Goal: Task Accomplishment & Management: Manage account settings

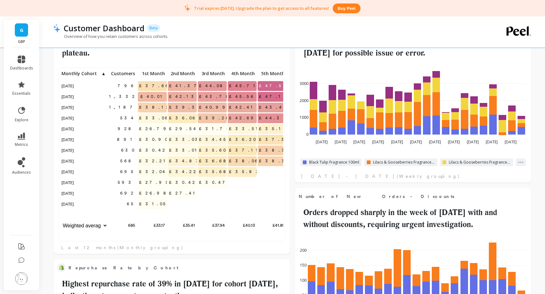
scroll to position [173, 343]
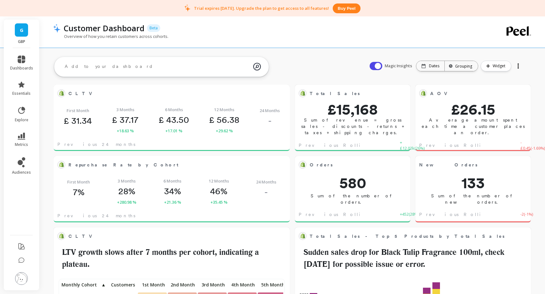
scroll to position [173, 223]
click at [20, 27] on span "G" at bounding box center [21, 29] width 3 height 7
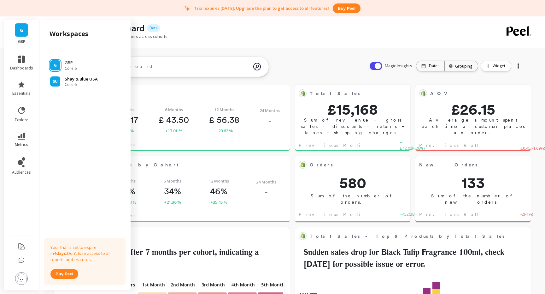
click at [80, 83] on span "Core 6" at bounding box center [81, 84] width 33 height 5
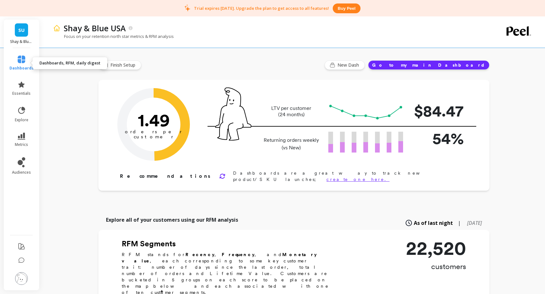
click at [23, 60] on icon at bounding box center [22, 60] width 8 height 8
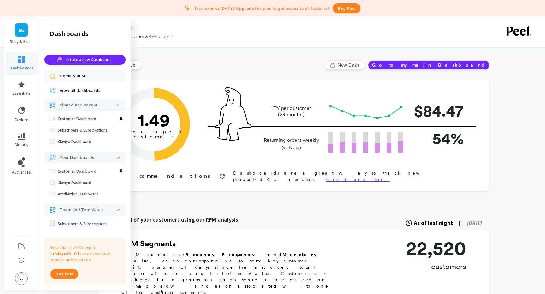
click at [79, 88] on span "View all dashboards" at bounding box center [80, 90] width 41 height 6
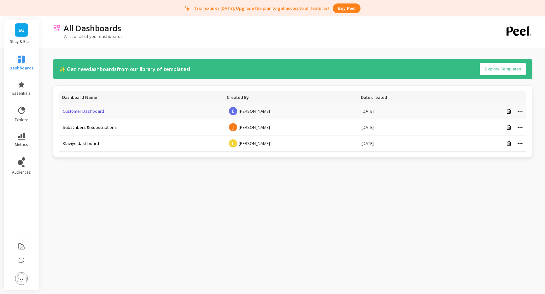
click at [79, 113] on link "Customer Dashboard" at bounding box center [83, 111] width 41 height 6
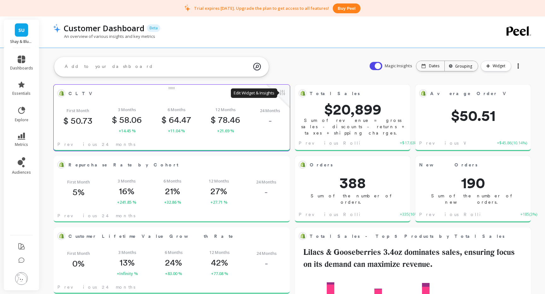
click at [281, 93] on button at bounding box center [282, 93] width 8 height 9
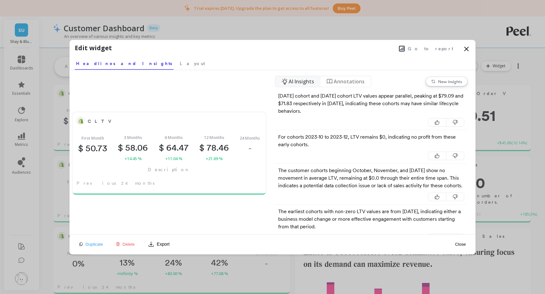
click at [468, 47] on icon at bounding box center [467, 49] width 4 height 4
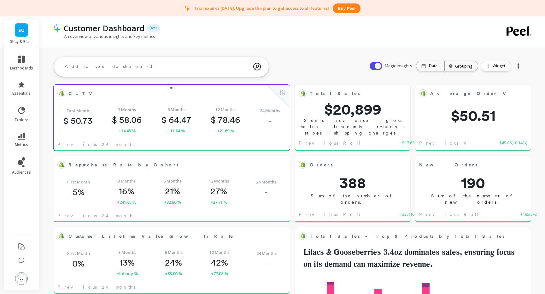
click at [208, 93] on span "CLTV" at bounding box center [166, 93] width 197 height 9
click at [283, 91] on button at bounding box center [282, 93] width 8 height 9
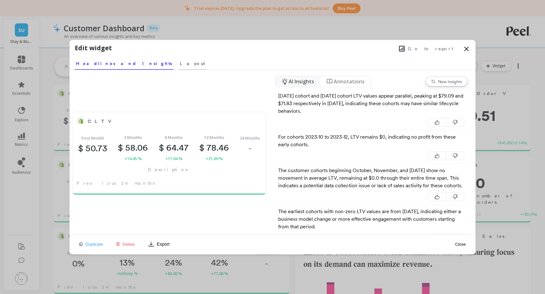
click at [180, 64] on span "Layout" at bounding box center [192, 63] width 25 height 6
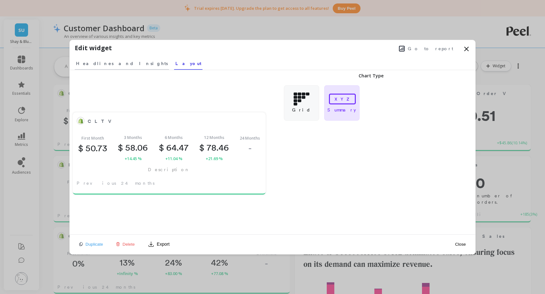
click at [109, 63] on span "Headlines and Insights" at bounding box center [122, 63] width 92 height 6
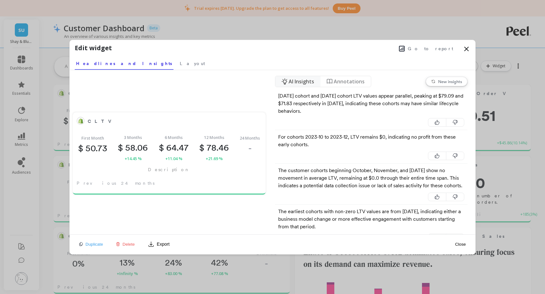
click at [467, 49] on icon at bounding box center [467, 49] width 4 height 4
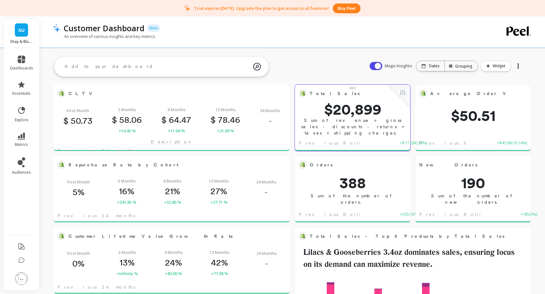
scroll to position [0, 0]
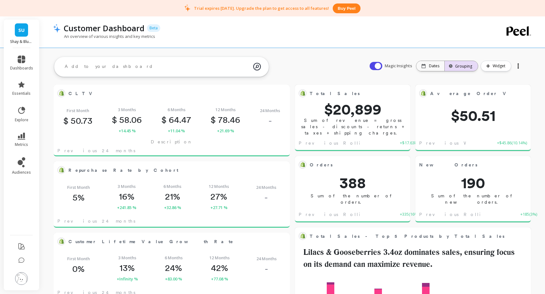
click at [465, 70] on div "Grouping" at bounding box center [461, 66] width 33 height 14
click at [457, 92] on div "All" at bounding box center [462, 92] width 32 height 11
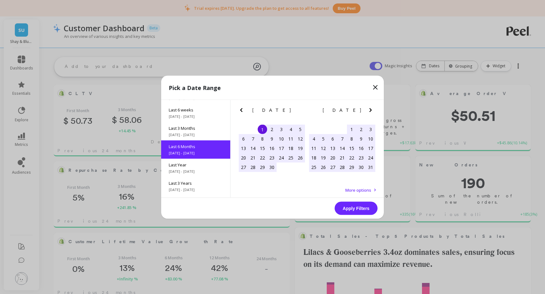
scroll to position [70, 0]
click at [395, 44] on div "Pick a Date Range Month to date 9/1/2025 - 9/4/2025 Year to date 1/1/2025 - 9/4…" at bounding box center [272, 147] width 545 height 294
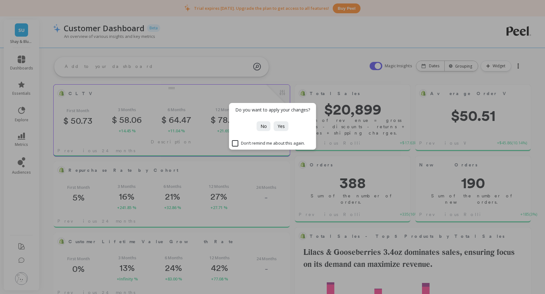
click at [264, 126] on span "No" at bounding box center [263, 126] width 6 height 6
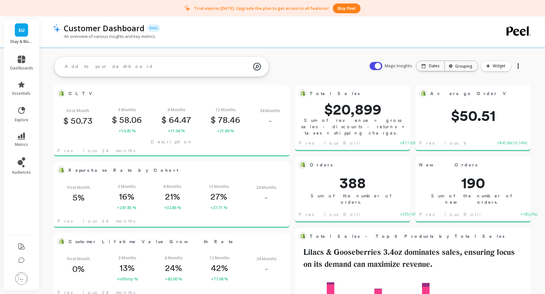
click at [518, 67] on div at bounding box center [518, 66] width 9 height 10
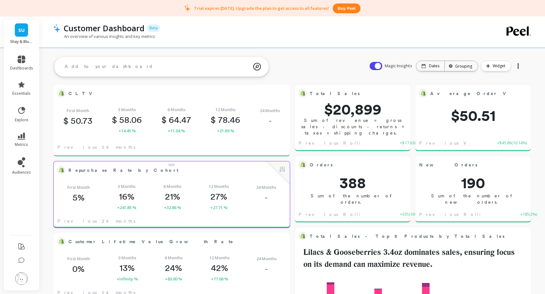
scroll to position [173, 223]
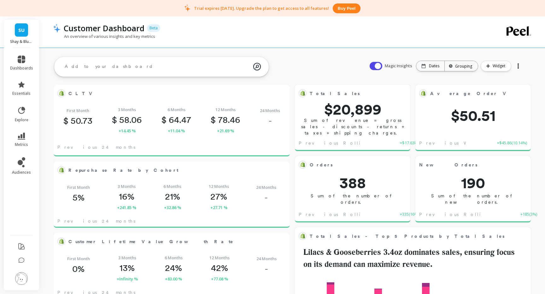
click at [517, 66] on div at bounding box center [518, 66] width 9 height 10
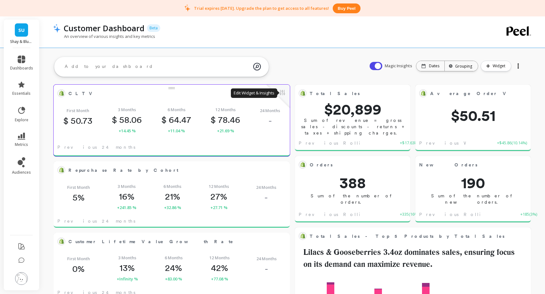
click at [282, 91] on button at bounding box center [282, 93] width 8 height 9
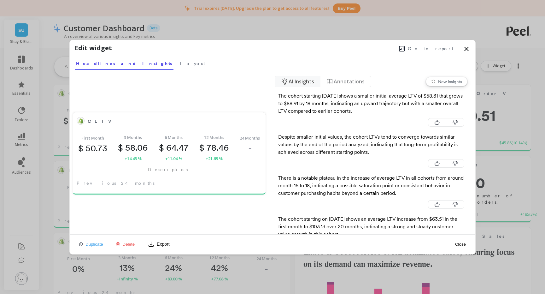
click at [468, 49] on icon at bounding box center [467, 49] width 8 height 8
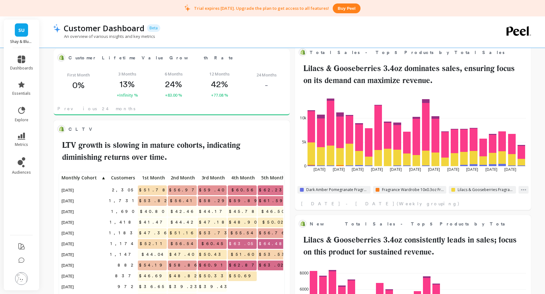
scroll to position [189, 0]
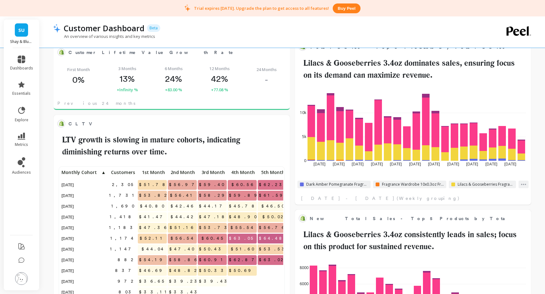
click at [26, 37] on div "SU Shay & Blue USA" at bounding box center [21, 34] width 35 height 28
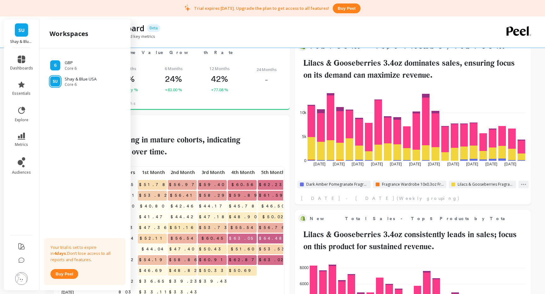
click at [26, 37] on div "SU Shay & Blue USA" at bounding box center [21, 34] width 35 height 28
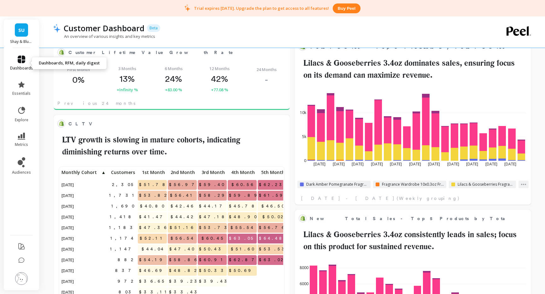
click at [22, 62] on icon at bounding box center [22, 60] width 8 height 8
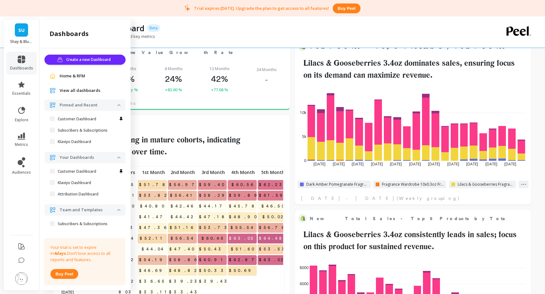
scroll to position [9, 0]
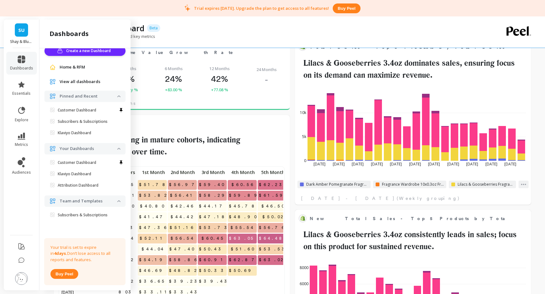
click at [181, 38] on div "An overview of various insights and key metrics" at bounding box center [267, 39] width 428 height 12
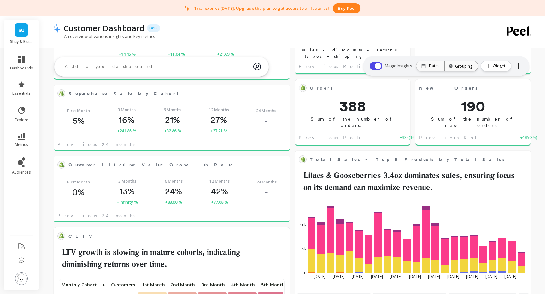
scroll to position [0, 0]
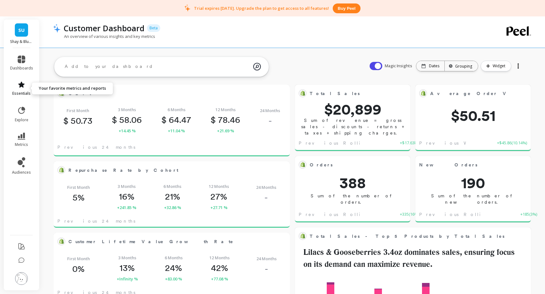
click at [21, 87] on icon at bounding box center [22, 85] width 8 height 8
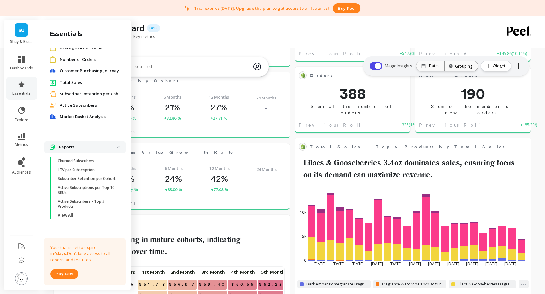
scroll to position [93, 0]
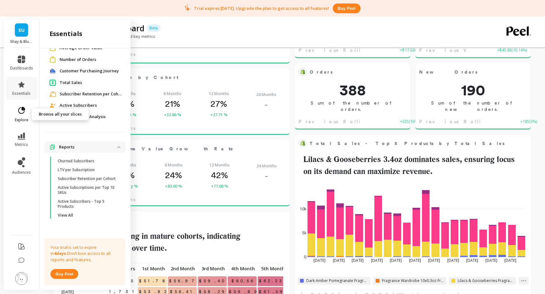
click at [16, 112] on link "explore" at bounding box center [21, 114] width 23 height 16
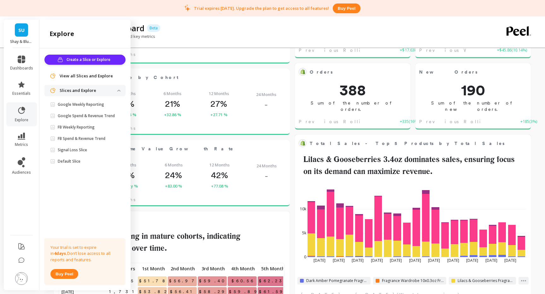
click at [232, 57] on textarea at bounding box center [157, 51] width 194 height 17
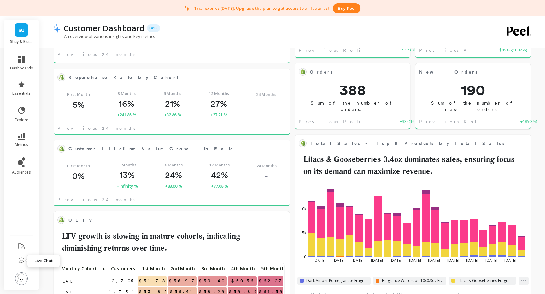
click at [20, 258] on icon at bounding box center [21, 260] width 6 height 6
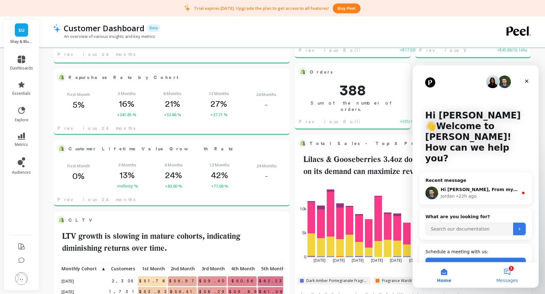
click at [507, 269] on button "1 Messages" at bounding box center [507, 274] width 63 height 25
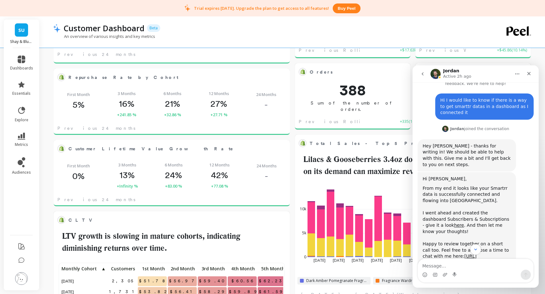
scroll to position [42, 0]
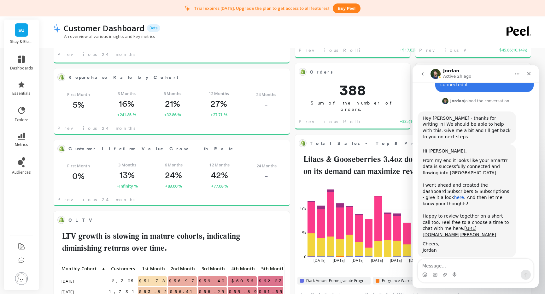
click at [454, 195] on link "here" at bounding box center [459, 197] width 10 height 5
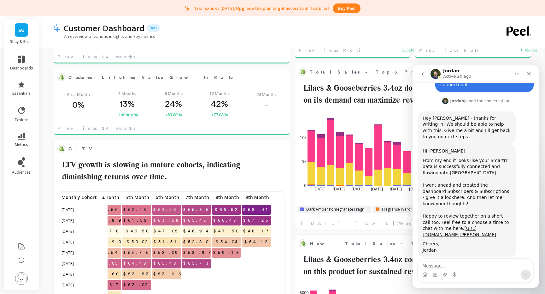
scroll to position [0, 214]
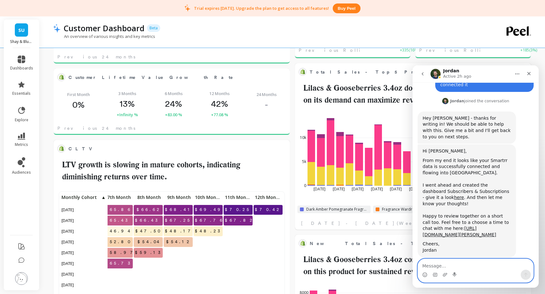
click at [432, 265] on textarea "Message…" at bounding box center [475, 264] width 115 height 11
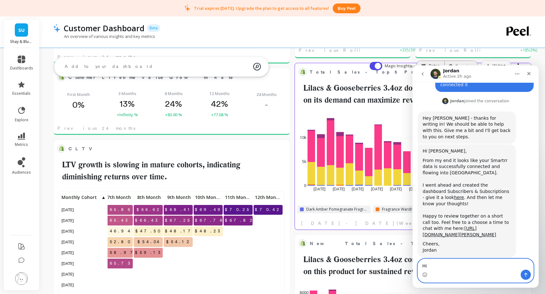
scroll to position [0, 0]
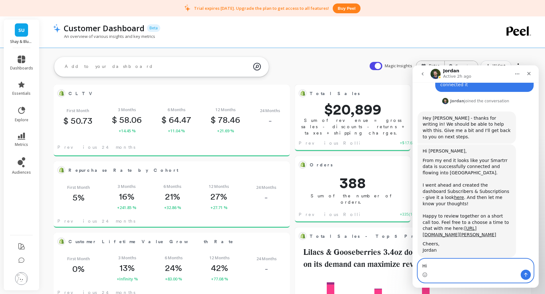
click at [452, 269] on textarea "Hi" at bounding box center [475, 264] width 115 height 11
drag, startPoint x: 463, startPoint y: 267, endPoint x: 397, endPoint y: 267, distance: 66.2
click at [413, 267] on html "Jordan Active 2h ago Ask us anything, or share your feedback. We're here to hel…" at bounding box center [476, 176] width 126 height 222
drag, startPoint x: 444, startPoint y: 267, endPoint x: 481, endPoint y: 268, distance: 36.6
click at [481, 268] on textarea "Hi Jordan are you" at bounding box center [475, 264] width 115 height 11
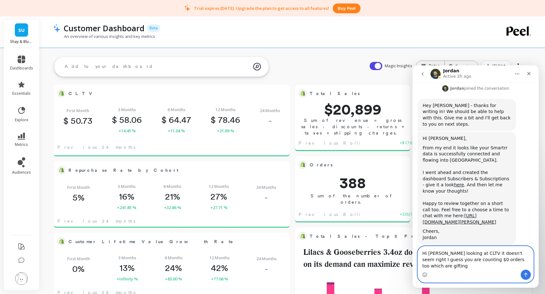
scroll to position [54, 0]
type textarea "Hi Jordan looking at CLTV it doesn't seem right I guess you are counting $0 ord…"
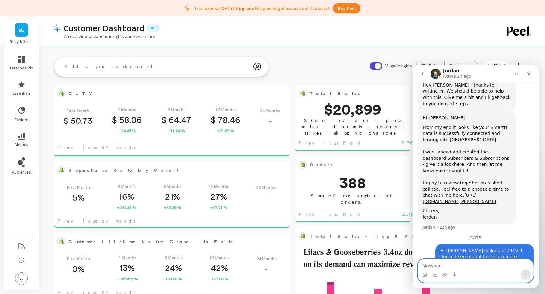
scroll to position [90, 0]
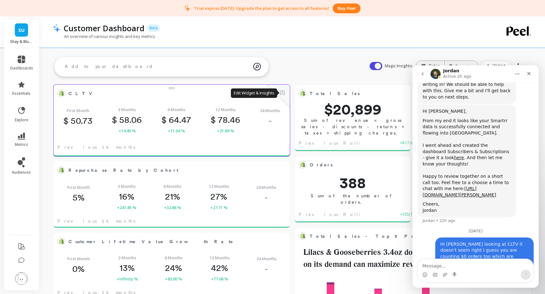
click at [282, 94] on button at bounding box center [282, 93] width 8 height 9
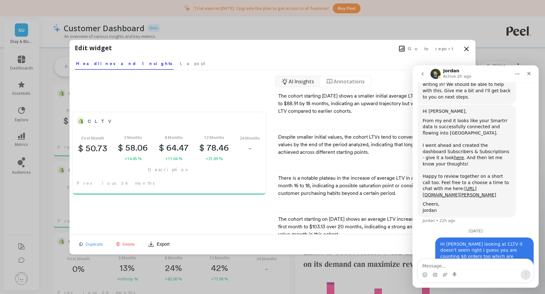
click at [465, 46] on icon at bounding box center [467, 49] width 8 height 8
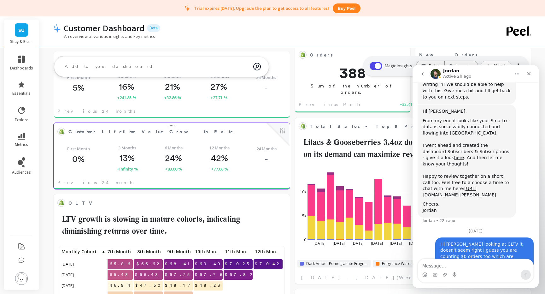
scroll to position [217, 0]
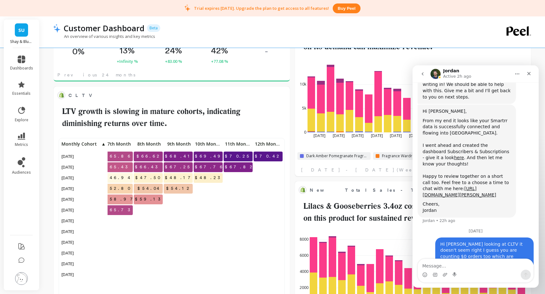
click at [517, 28] on icon at bounding box center [518, 31] width 25 height 10
click at [20, 276] on img at bounding box center [21, 278] width 13 height 13
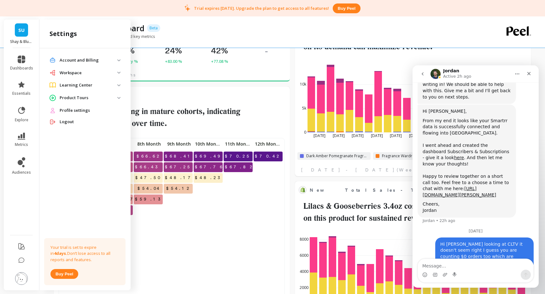
click at [79, 112] on span "Profile settings" at bounding box center [75, 110] width 30 height 6
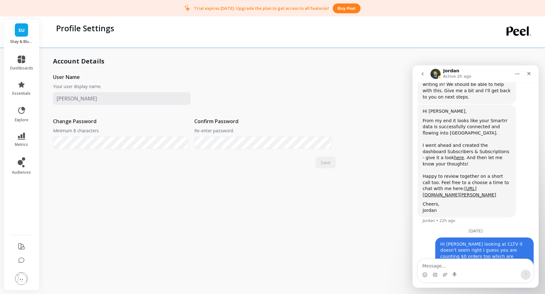
click at [18, 280] on img at bounding box center [21, 278] width 13 height 13
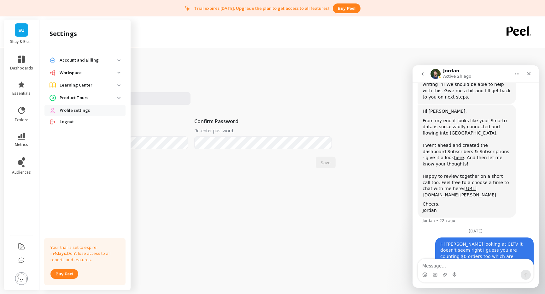
click at [76, 96] on p "Product Tours" at bounding box center [89, 98] width 58 height 6
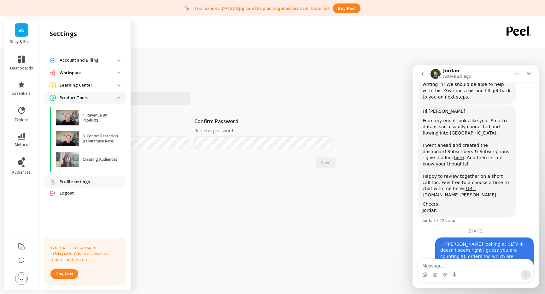
click at [112, 84] on p "Learning Center" at bounding box center [89, 85] width 58 height 6
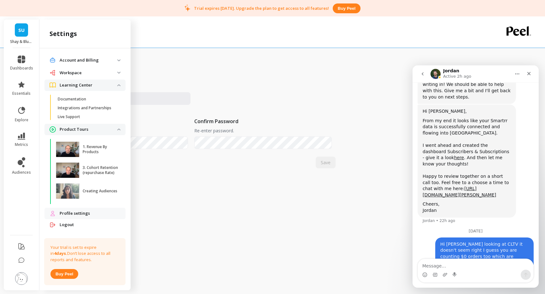
click at [118, 74] on span "Workspace" at bounding box center [84, 72] width 81 height 11
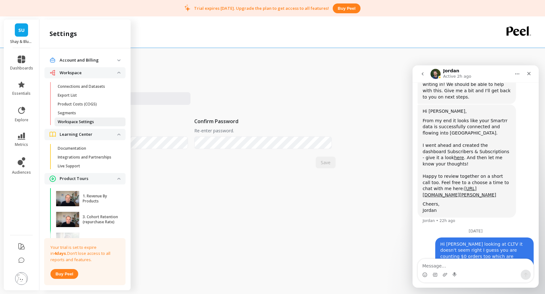
click at [93, 123] on p "Workspace Settings" at bounding box center [76, 121] width 36 height 5
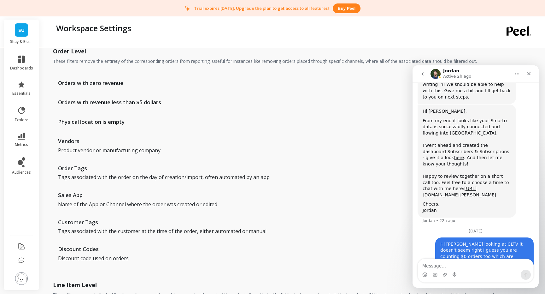
scroll to position [457, 0]
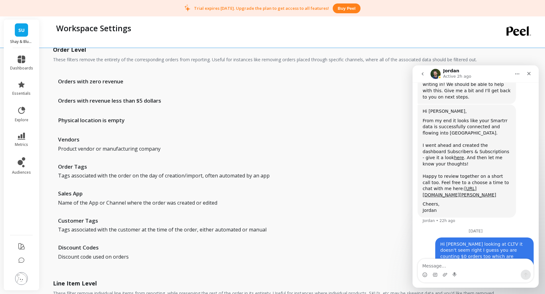
click at [117, 79] on span "Orders with zero revenue" at bounding box center [90, 81] width 65 height 8
click at [117, 82] on span "Orders with zero revenue" at bounding box center [90, 81] width 65 height 8
click at [515, 75] on icon "Home" at bounding box center [517, 73] width 5 height 5
click at [517, 75] on icon "Home" at bounding box center [517, 73] width 5 height 5
click at [531, 74] on div "Close" at bounding box center [528, 73] width 11 height 11
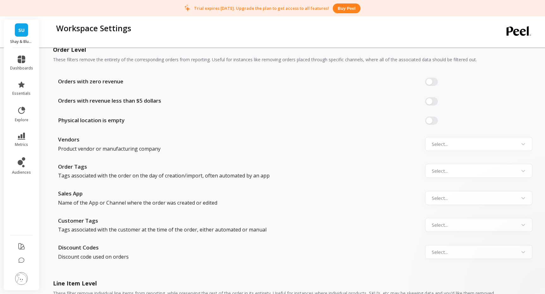
scroll to position [90, 0]
click at [430, 83] on button "button" at bounding box center [431, 82] width 13 height 8
click at [431, 83] on button "button" at bounding box center [431, 82] width 13 height 8
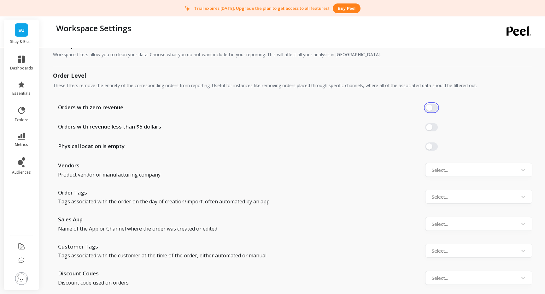
scroll to position [429, 0]
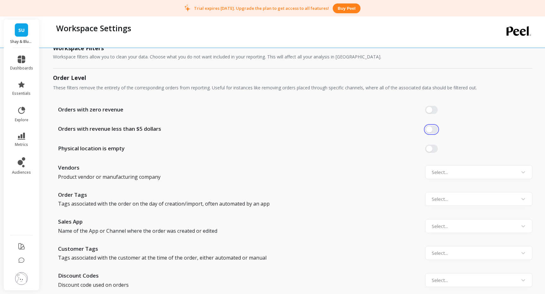
click at [433, 131] on button "button" at bounding box center [431, 129] width 13 height 8
click at [431, 128] on button "button" at bounding box center [431, 129] width 13 height 8
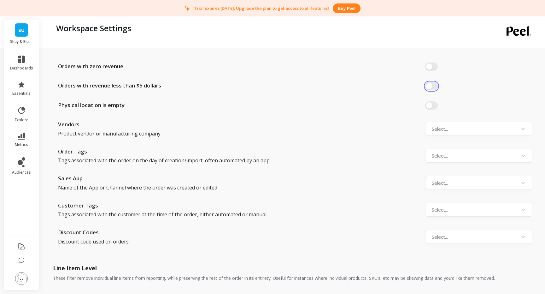
scroll to position [481, 0]
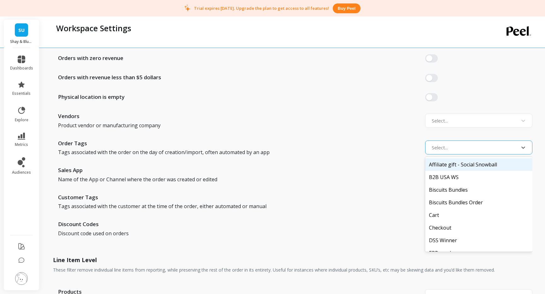
click at [450, 144] on div at bounding box center [473, 147] width 83 height 9
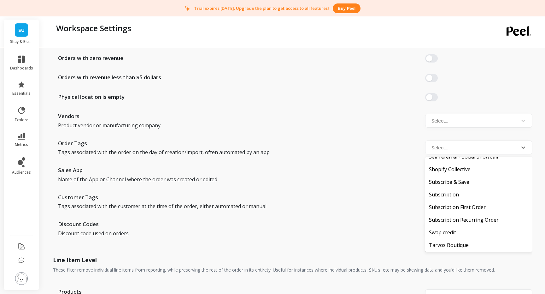
scroll to position [425, 0]
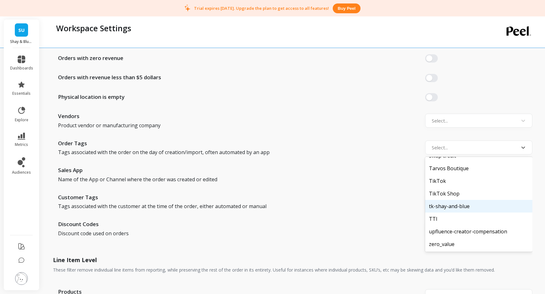
click at [389, 188] on div "Orders with zero revenue Orders with revenue less than $5 dollars Physical loca…" at bounding box center [292, 145] width 479 height 203
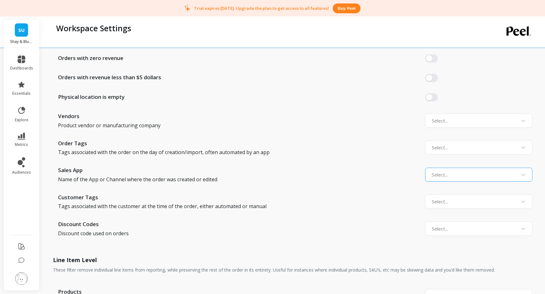
click at [453, 178] on div at bounding box center [473, 174] width 83 height 9
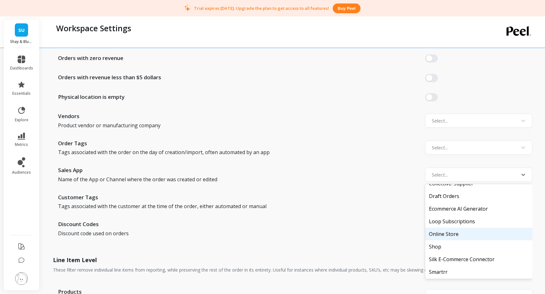
scroll to position [9, 0]
click at [455, 234] on div "Online Store" at bounding box center [478, 233] width 107 height 13
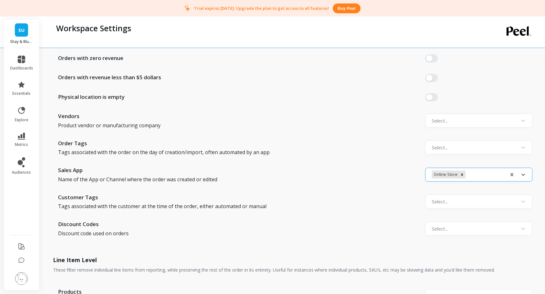
click at [487, 175] on div at bounding box center [485, 174] width 36 height 9
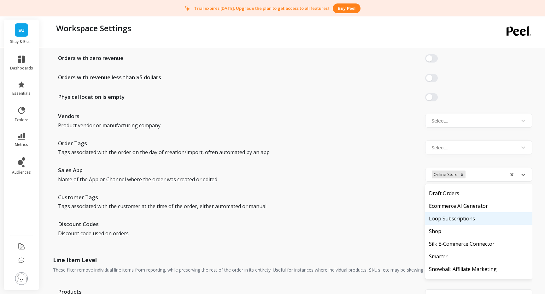
scroll to position [29, 0]
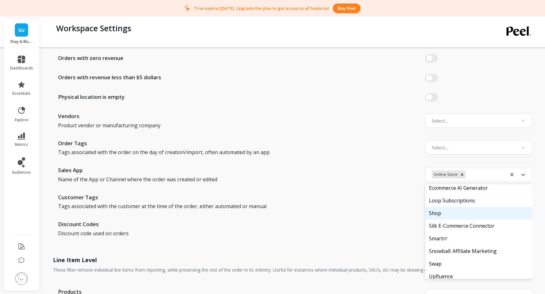
click at [451, 217] on div "Shop" at bounding box center [478, 213] width 107 height 13
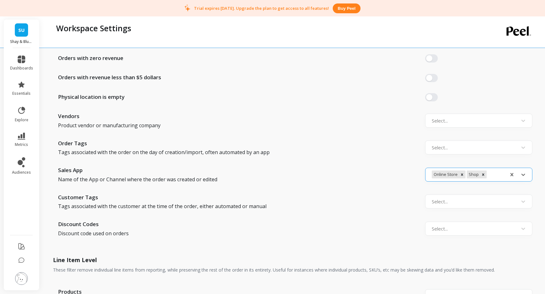
click at [495, 175] on div at bounding box center [495, 174] width 15 height 9
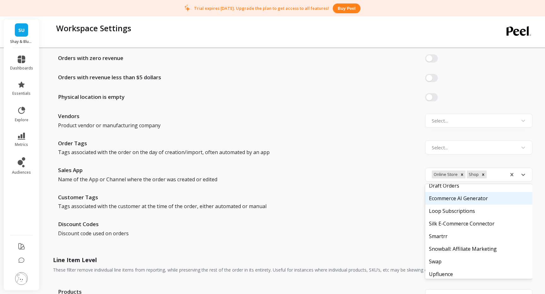
scroll to position [19, 0]
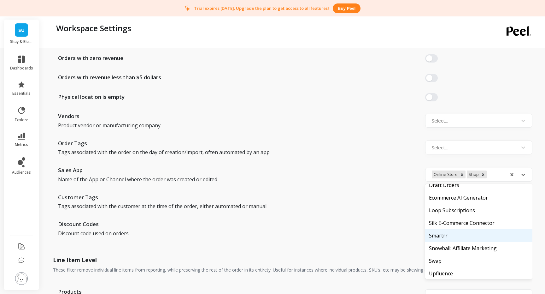
click at [457, 238] on div "Smartrr" at bounding box center [478, 235] width 107 height 13
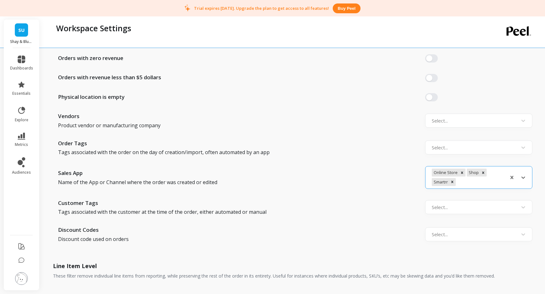
click at [489, 184] on div at bounding box center [480, 182] width 46 height 9
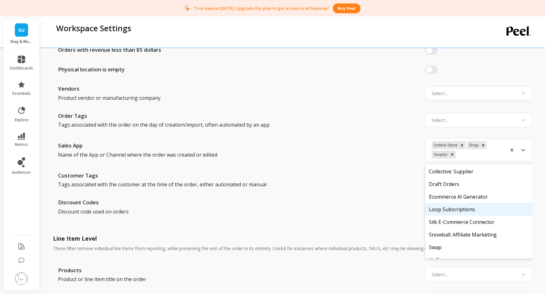
scroll to position [9, 0]
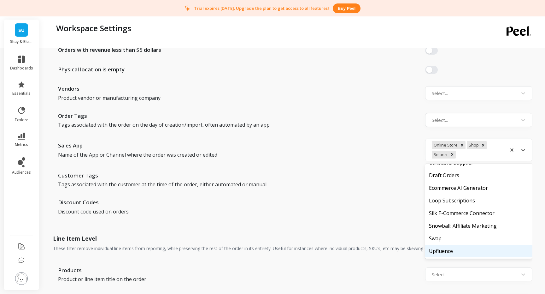
click at [378, 214] on div "Discount Codes Discount code used on orders Select..." at bounding box center [292, 206] width 479 height 17
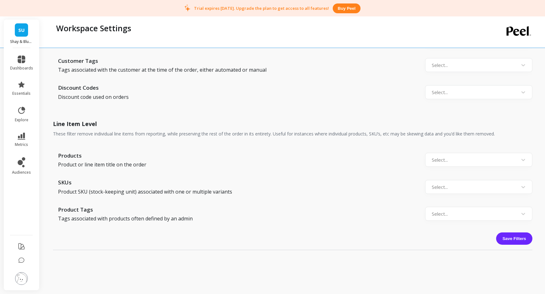
scroll to position [625, 0]
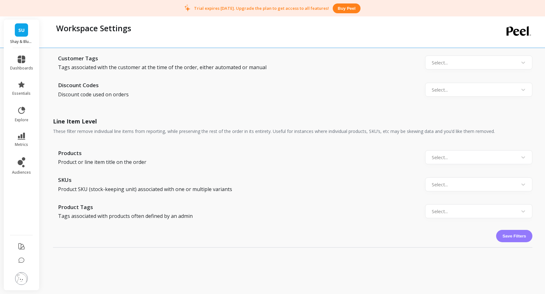
click at [512, 234] on button "Save Filters" at bounding box center [514, 236] width 36 height 12
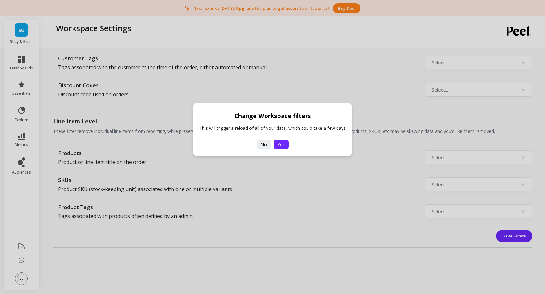
click at [279, 145] on span "Yes" at bounding box center [281, 144] width 7 height 6
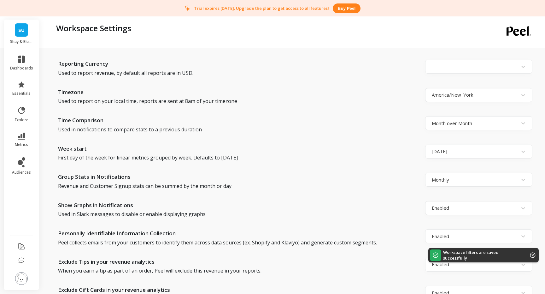
scroll to position [0, 0]
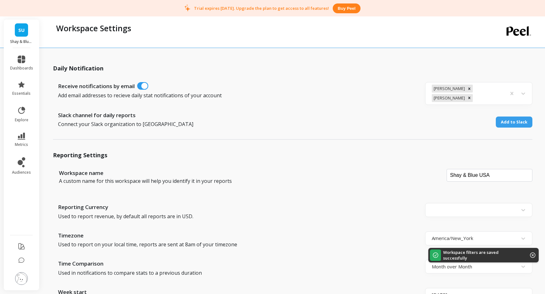
click at [27, 35] on link "SU" at bounding box center [21, 29] width 13 height 13
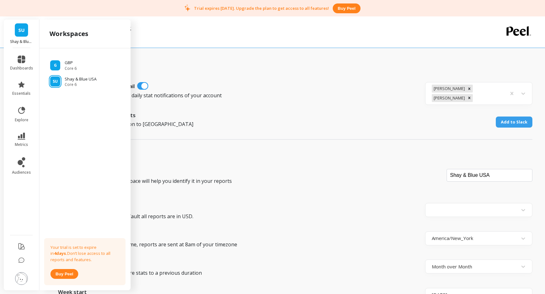
click at [184, 91] on p "Add email addresses to recieve daily stat notifications of your account" at bounding box center [222, 95] width 328 height 8
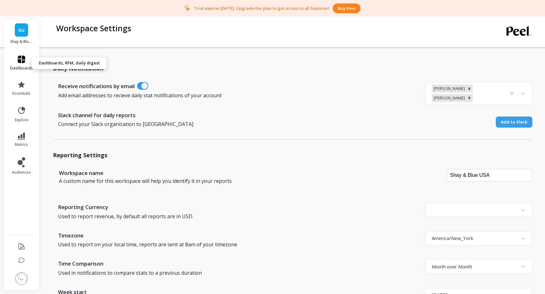
click at [18, 61] on icon at bounding box center [22, 60] width 8 height 8
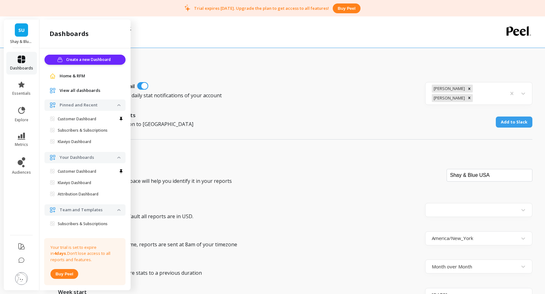
scroll to position [9, 0]
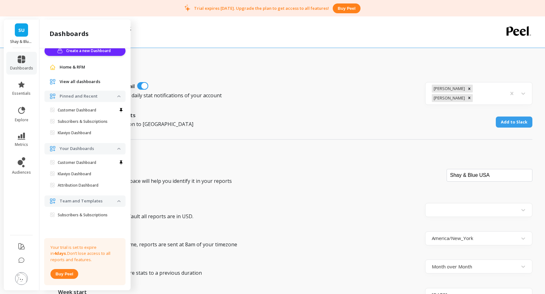
click at [82, 67] on span "Home & RFM" at bounding box center [73, 67] width 26 height 6
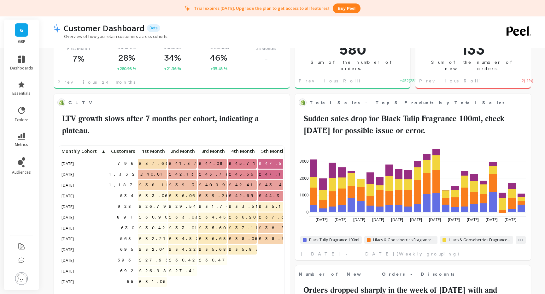
scroll to position [138, 0]
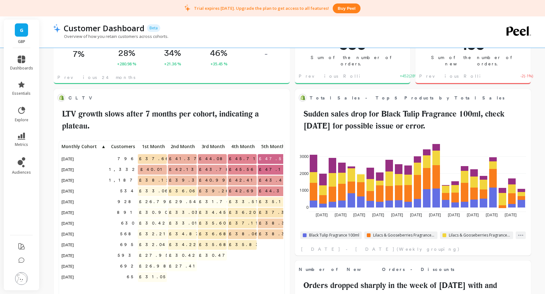
click at [21, 283] on img at bounding box center [21, 278] width 13 height 13
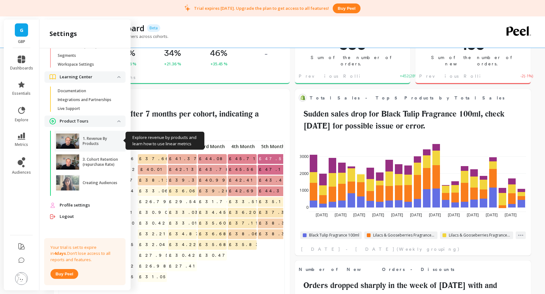
scroll to position [0, 0]
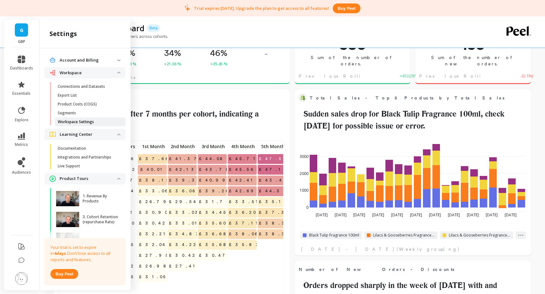
click at [79, 124] on p "Workspace Settings" at bounding box center [76, 121] width 36 height 5
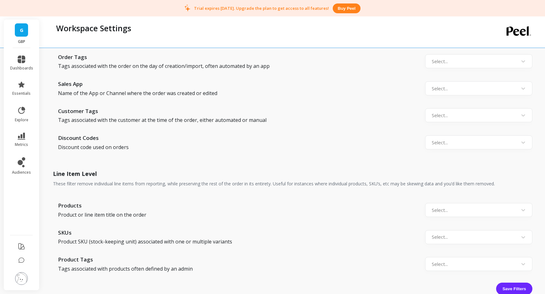
scroll to position [565, 0]
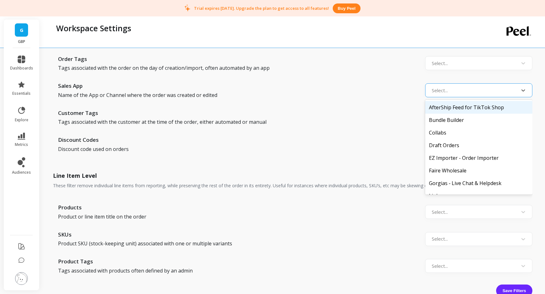
click at [463, 89] on div at bounding box center [473, 90] width 83 height 9
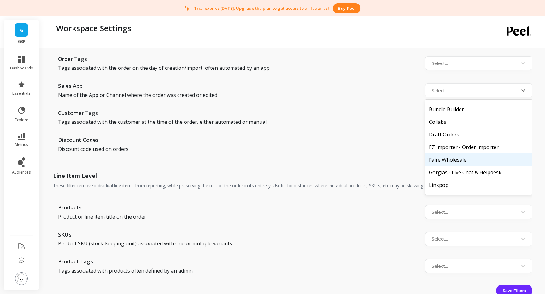
scroll to position [0, 0]
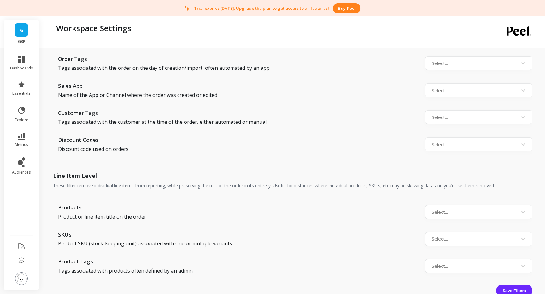
click at [409, 150] on div "Discount Codes Discount code used on orders Select..." at bounding box center [292, 144] width 479 height 17
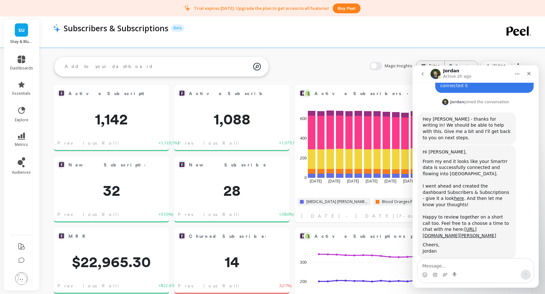
scroll to position [173, 223]
click at [519, 74] on icon "Home" at bounding box center [517, 73] width 5 height 5
click at [529, 74] on icon "Close" at bounding box center [528, 73] width 5 height 5
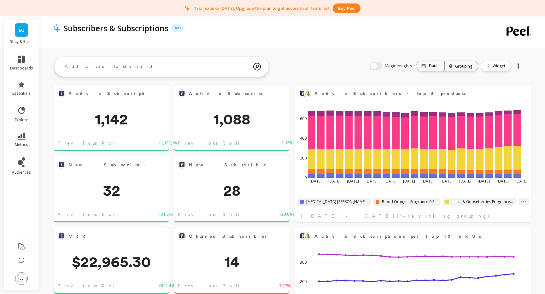
scroll to position [90, 0]
click at [25, 275] on img at bounding box center [21, 278] width 13 height 13
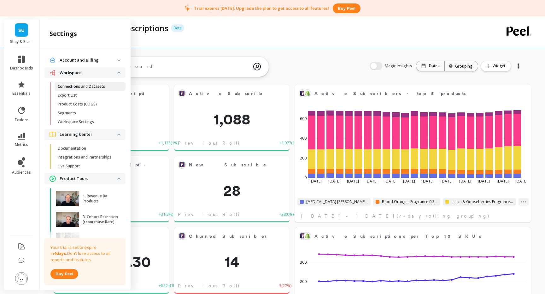
click at [88, 88] on p "Connections and Datasets" at bounding box center [81, 86] width 47 height 5
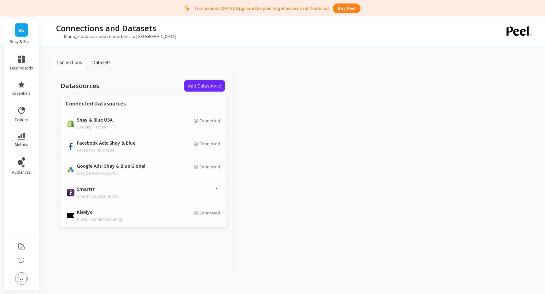
click at [104, 65] on p "Datasets" at bounding box center [101, 62] width 19 height 6
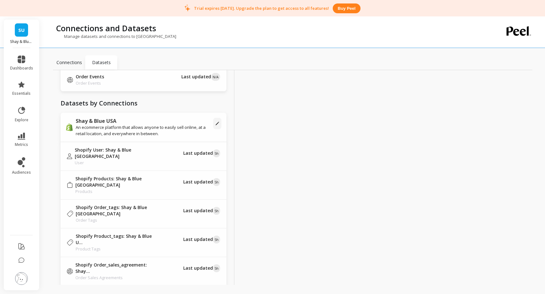
scroll to position [79, 0]
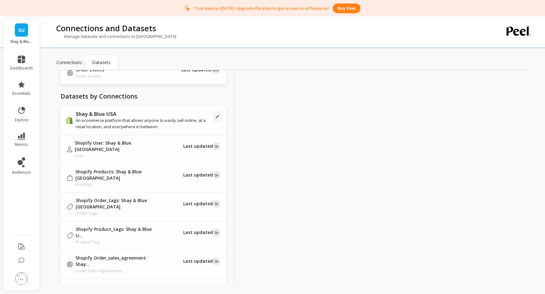
click at [217, 116] on icon at bounding box center [216, 115] width 3 height 3
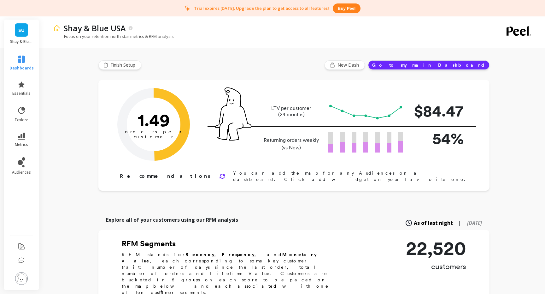
click at [26, 281] on img at bounding box center [21, 278] width 13 height 13
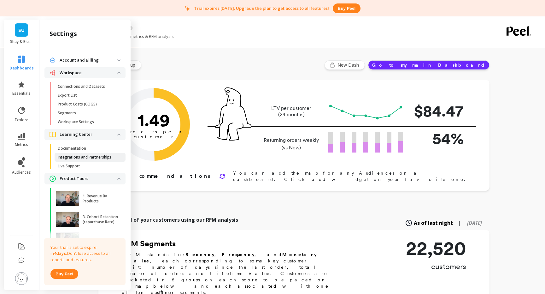
scroll to position [57, 0]
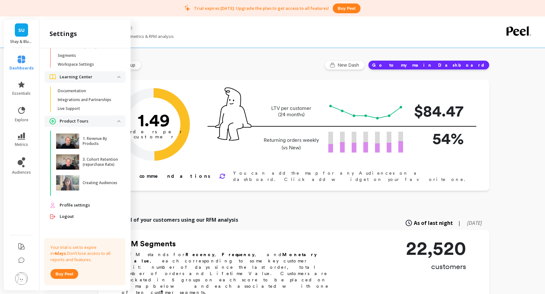
click at [79, 203] on span "Profile settings" at bounding box center [75, 205] width 30 height 6
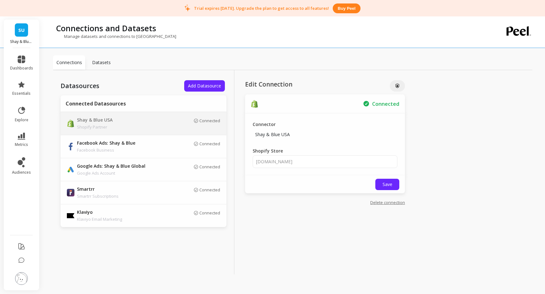
click at [19, 276] on img at bounding box center [21, 278] width 13 height 13
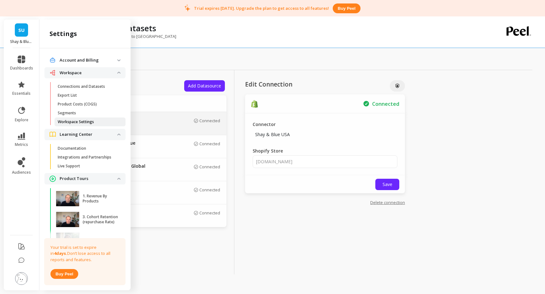
click at [83, 121] on p "Workspace Settings" at bounding box center [76, 121] width 36 height 5
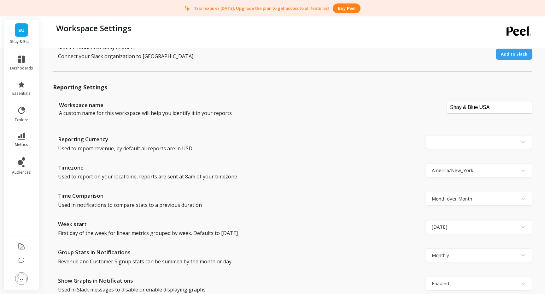
scroll to position [78, 0]
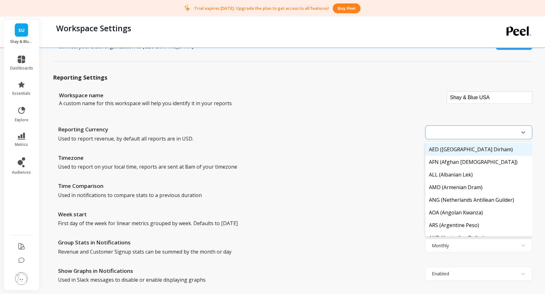
click at [463, 126] on div at bounding box center [478, 132] width 107 height 14
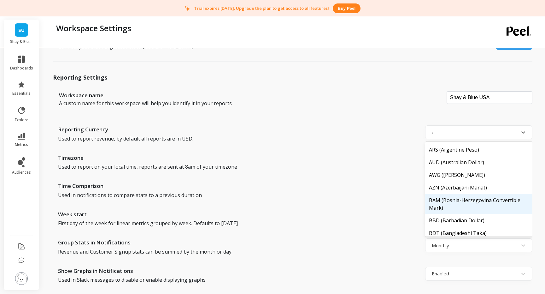
scroll to position [0, 0]
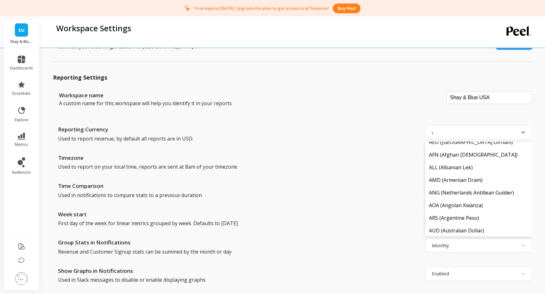
type input "us"
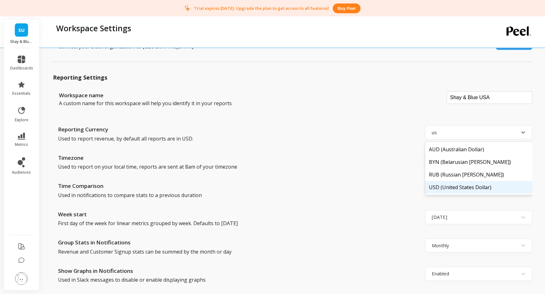
click at [462, 188] on div "USD (United States Dollar)" at bounding box center [478, 187] width 107 height 13
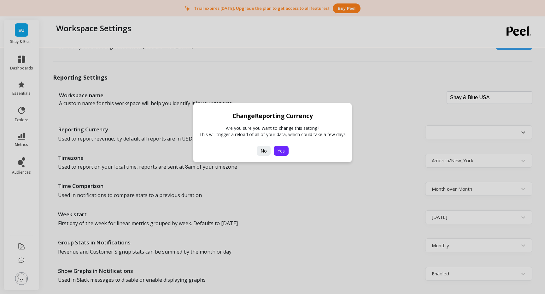
click at [284, 150] on span "Yes" at bounding box center [281, 151] width 7 height 6
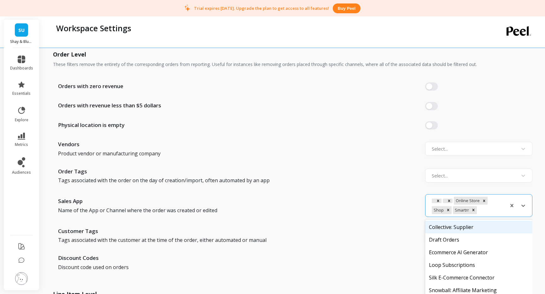
scroll to position [487, 0]
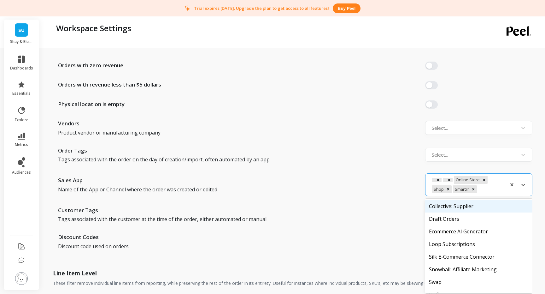
click at [483, 196] on div "Collective: Supplier, 1 of 8. 8 results available. Use Up and Down to choose op…" at bounding box center [478, 184] width 107 height 23
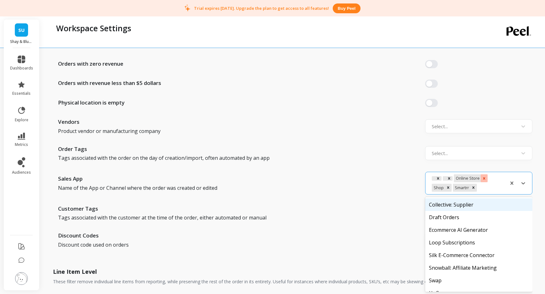
click at [486, 179] on div "Remove Online Store" at bounding box center [484, 178] width 7 height 8
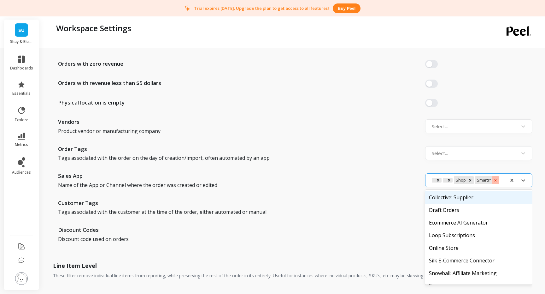
click at [495, 180] on icon "Remove Smartrr" at bounding box center [495, 180] width 2 height 2
click at [471, 180] on icon "Remove Shop" at bounding box center [470, 180] width 4 height 4
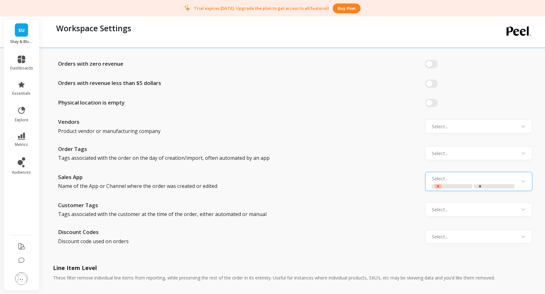
click at [438, 186] on icon "Remove option" at bounding box center [438, 186] width 2 height 2
click at [477, 187] on div "Remove option" at bounding box center [480, 186] width 7 height 4
click at [438, 185] on icon "Remove option" at bounding box center [438, 186] width 2 height 2
click at [524, 179] on icon at bounding box center [523, 181] width 6 height 6
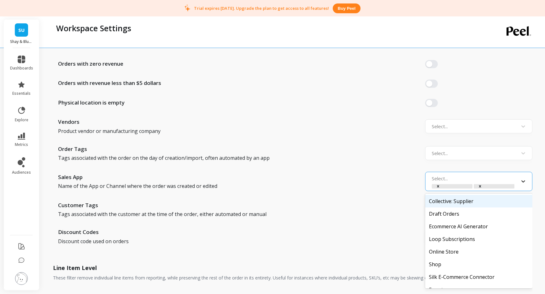
click at [524, 179] on icon at bounding box center [523, 181] width 6 height 6
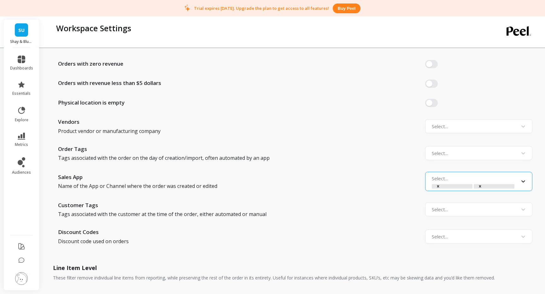
click at [524, 179] on icon at bounding box center [523, 181] width 6 height 6
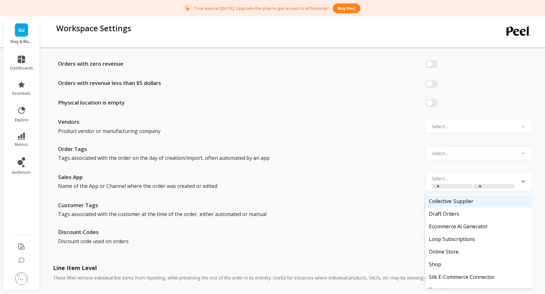
click at [401, 180] on div "Sales App Name of the App or Channel where the order was created or edited Coll…" at bounding box center [292, 181] width 479 height 19
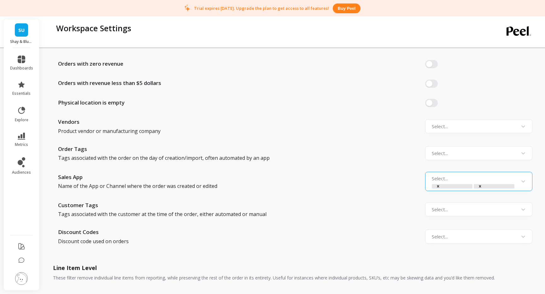
click at [479, 183] on div "Select..." at bounding box center [473, 181] width 89 height 17
click at [480, 186] on icon "Remove option" at bounding box center [480, 186] width 4 height 4
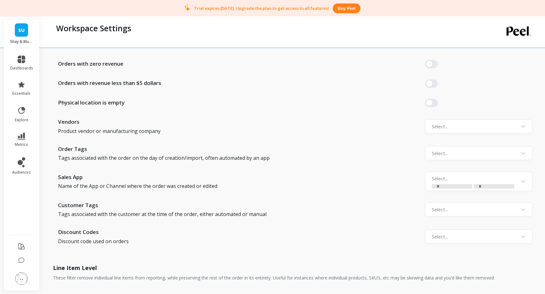
click at [395, 173] on div "Sales App Name of the App or Channel where the order was created or edited Sele…" at bounding box center [292, 181] width 479 height 19
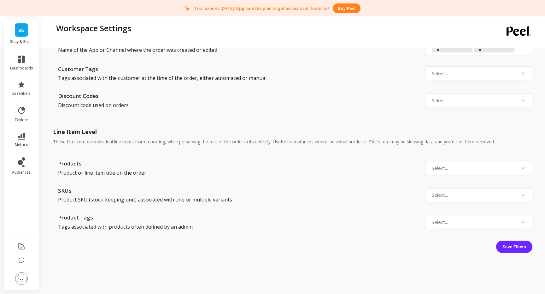
scroll to position [661, 0]
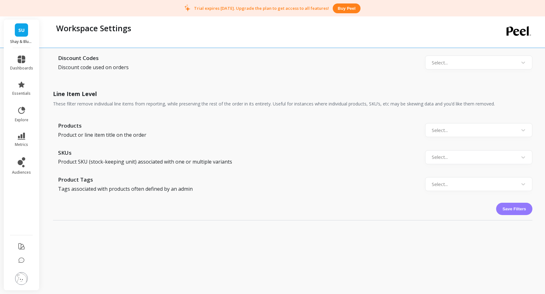
click at [518, 207] on button "Save Filters" at bounding box center [514, 208] width 36 height 12
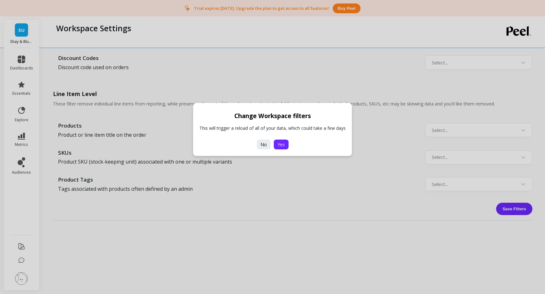
click at [285, 142] on button "Yes" at bounding box center [281, 144] width 15 height 10
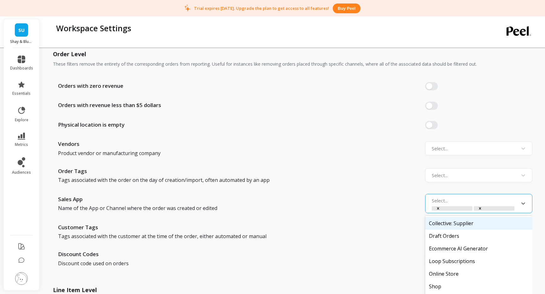
scroll to position [483, 0]
click at [444, 201] on div "Collective: Supplier, 1 of 11. 11 results available. Use Up and Down to choose …" at bounding box center [478, 203] width 107 height 19
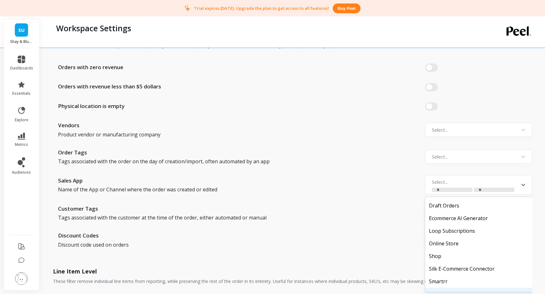
scroll to position [0, 0]
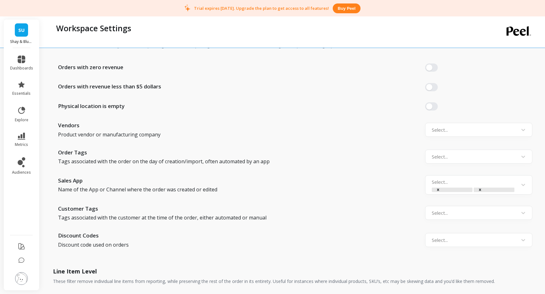
click at [402, 204] on div "Customer Tags Tags associated with the customer at the time of the order, eithe…" at bounding box center [292, 212] width 479 height 17
click at [23, 58] on icon at bounding box center [22, 60] width 8 height 8
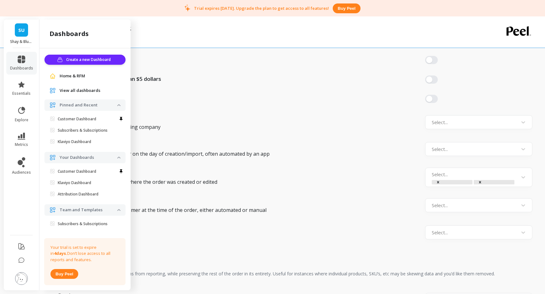
scroll to position [9, 0]
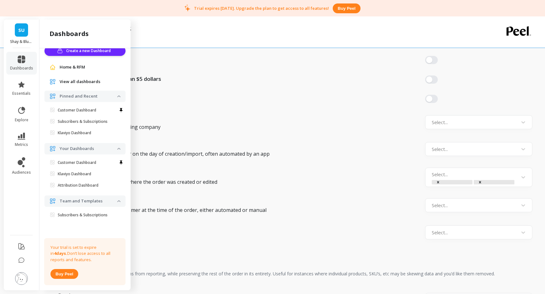
click at [75, 81] on span "View all dashboards" at bounding box center [80, 82] width 41 height 6
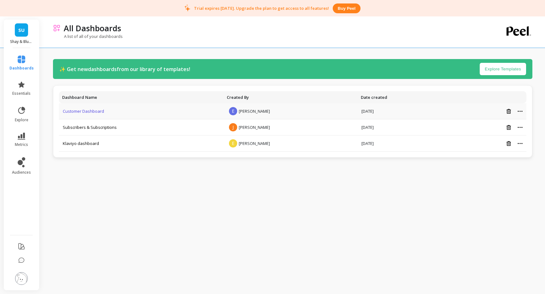
click at [82, 110] on link "Customer Dashboard" at bounding box center [83, 111] width 41 height 6
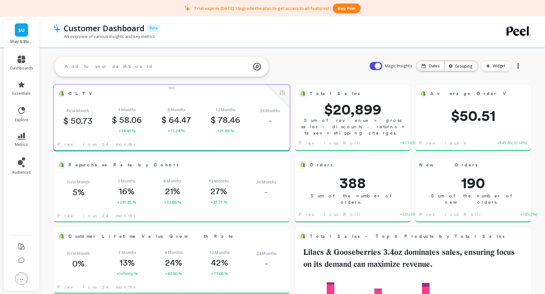
click at [274, 117] on div "24 Months -" at bounding box center [270, 120] width 20 height 26
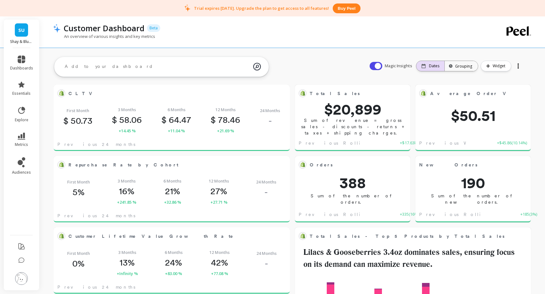
click at [439, 67] on p "Dates" at bounding box center [434, 65] width 10 height 5
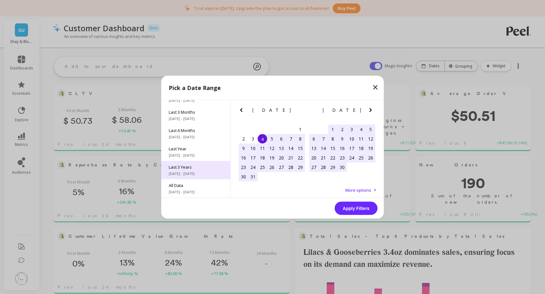
click at [198, 169] on div "Last 3 Years [DATE] - [DATE]" at bounding box center [195, 170] width 69 height 18
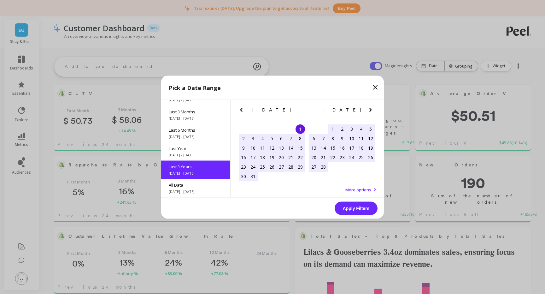
click at [357, 210] on button "Apply Filters" at bounding box center [356, 207] width 43 height 13
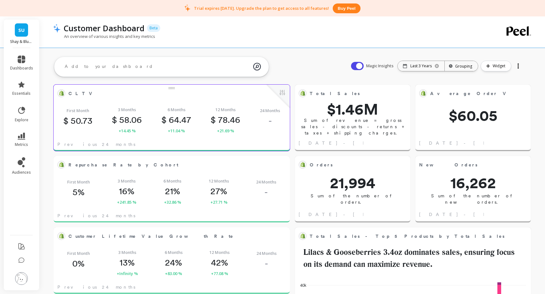
click at [226, 134] on div "First Month $ 50.73 3 Months $ 58.06 +14.45 % 6 Months $ 64.47 +11.04 % 12 Mont…" at bounding box center [172, 120] width 236 height 37
click at [284, 92] on button at bounding box center [282, 93] width 8 height 9
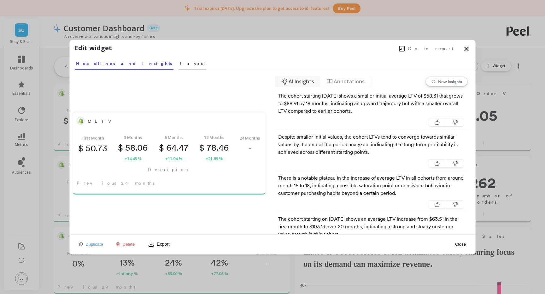
click at [178, 69] on link "Layout" at bounding box center [192, 62] width 28 height 15
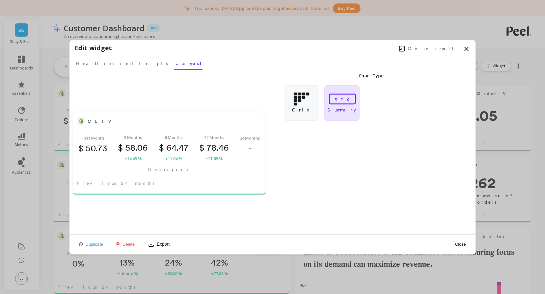
click at [469, 46] on icon at bounding box center [467, 49] width 8 height 8
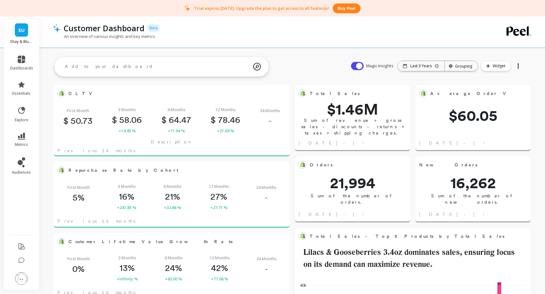
click at [25, 281] on img at bounding box center [21, 278] width 13 height 13
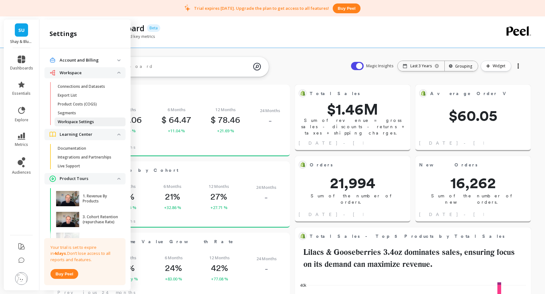
click at [89, 122] on p "Workspace Settings" at bounding box center [76, 121] width 36 height 5
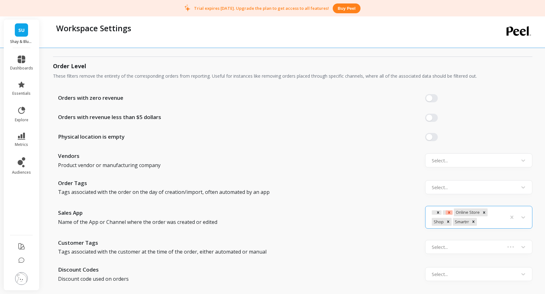
click at [448, 213] on icon "Remove option" at bounding box center [449, 212] width 2 height 2
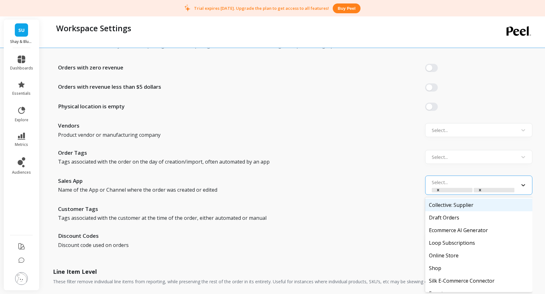
click at [524, 195] on div "All selected options have been cleared. Collective: Supplier, 1 of 11. 11 resul…" at bounding box center [478, 184] width 107 height 19
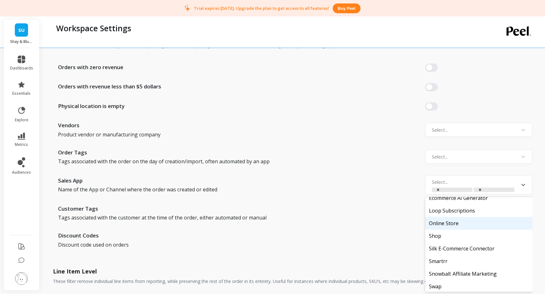
click at [455, 224] on div "Online Store" at bounding box center [478, 223] width 107 height 13
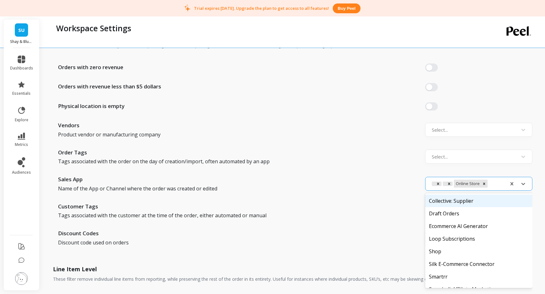
click at [492, 184] on div at bounding box center [496, 183] width 14 height 9
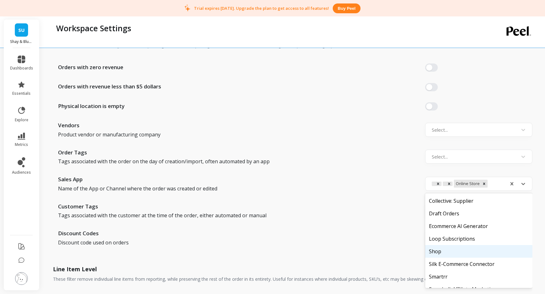
click at [449, 250] on div "Shop" at bounding box center [478, 251] width 107 height 13
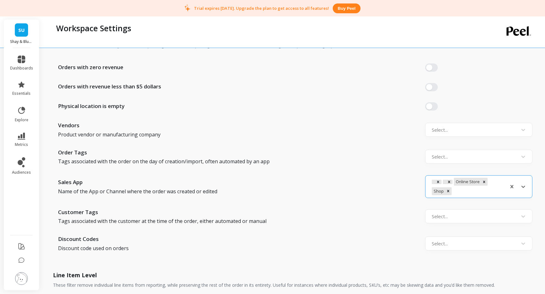
click at [491, 192] on div "Online Store Shop" at bounding box center [468, 186] width 78 height 20
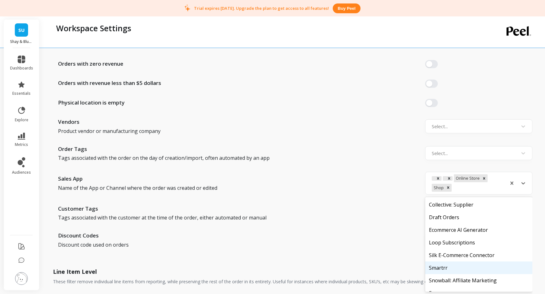
click at [453, 268] on div "Smartrr" at bounding box center [478, 267] width 107 height 13
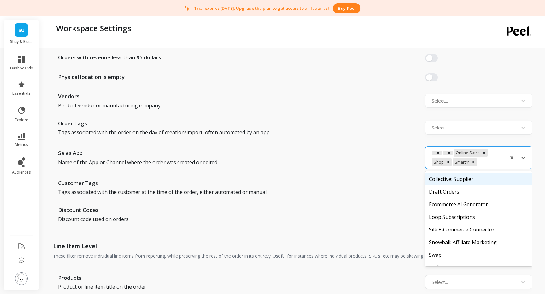
click at [484, 162] on div at bounding box center [490, 162] width 25 height 9
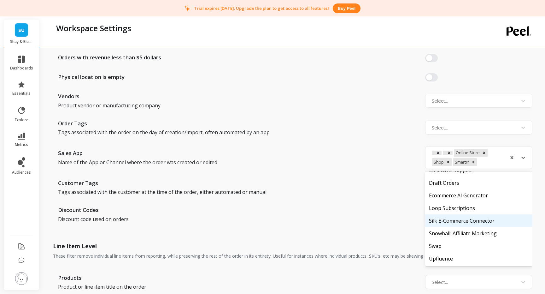
click at [478, 221] on div "Silk E-Commerce Connector" at bounding box center [478, 220] width 107 height 13
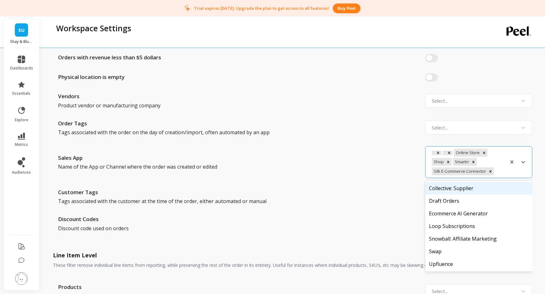
click at [498, 169] on div at bounding box center [499, 171] width 8 height 9
click at [475, 184] on div "Collective: Supplier" at bounding box center [478, 188] width 107 height 13
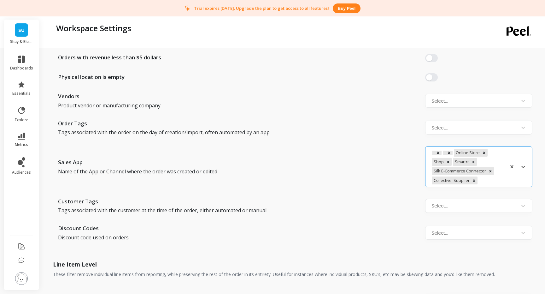
click at [500, 178] on div at bounding box center [491, 180] width 24 height 9
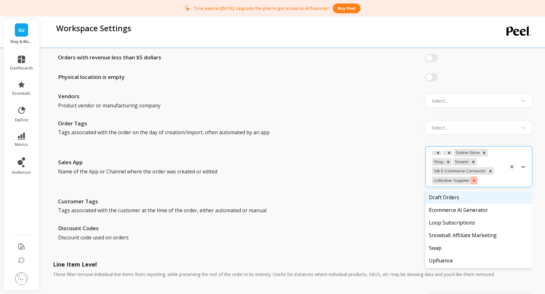
click at [473, 181] on icon "Remove Collective: Supplier" at bounding box center [474, 180] width 4 height 4
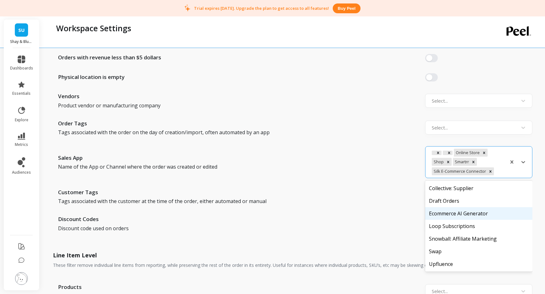
click at [471, 214] on div "Ecommerce AI Generator" at bounding box center [478, 213] width 107 height 13
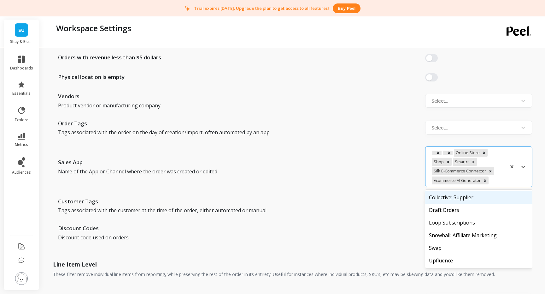
click at [497, 180] on div at bounding box center [496, 180] width 13 height 9
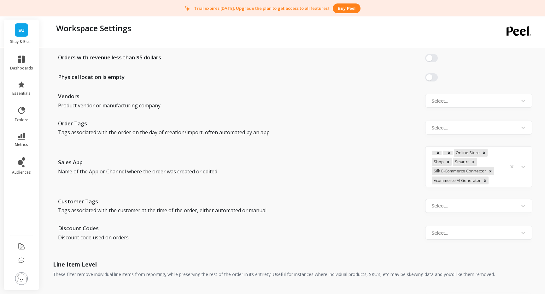
click at [406, 187] on div "Orders with zero revenue Orders with revenue less than $5 dollars Physical loca…" at bounding box center [292, 137] width 479 height 227
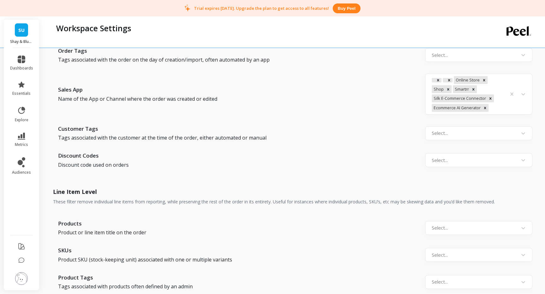
scroll to position [683, 0]
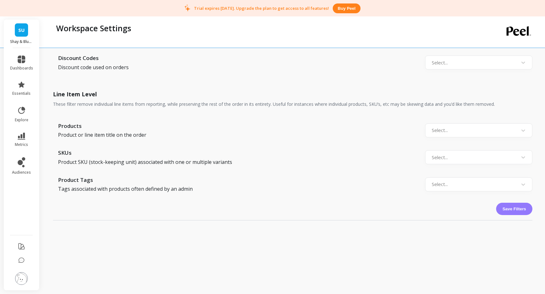
click at [509, 207] on button "Save Filters" at bounding box center [514, 208] width 36 height 12
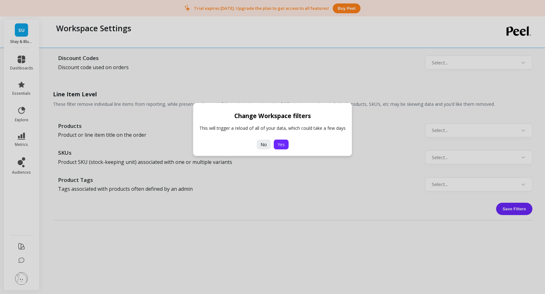
click at [283, 144] on span "Yes" at bounding box center [281, 144] width 7 height 6
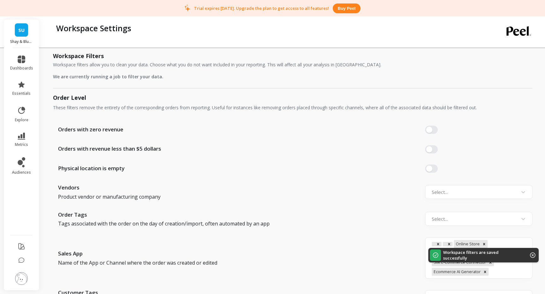
scroll to position [428, 0]
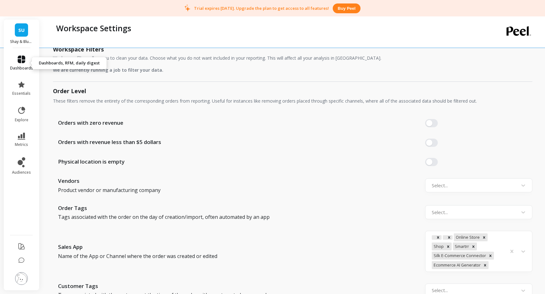
click at [24, 62] on icon at bounding box center [22, 60] width 8 height 8
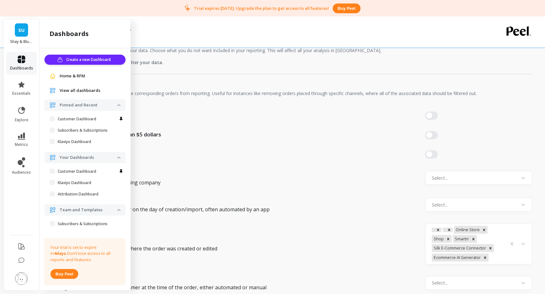
scroll to position [9, 0]
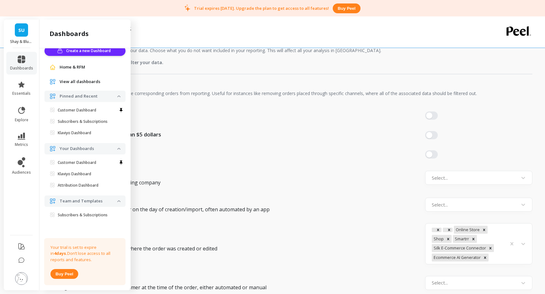
click at [70, 65] on span "Home & RFM" at bounding box center [73, 67] width 26 height 6
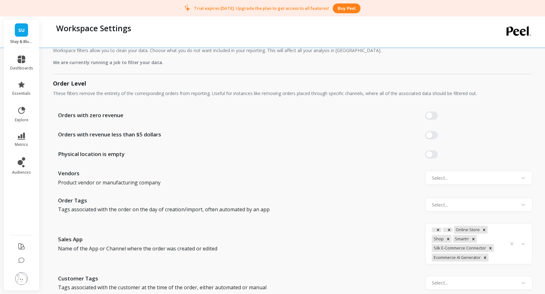
click at [70, 65] on div "Workspace Filters Workspace filters allow you to clean your data. Choose what y…" at bounding box center [292, 47] width 479 height 53
click at [17, 54] on li "dashboards" at bounding box center [21, 63] width 31 height 23
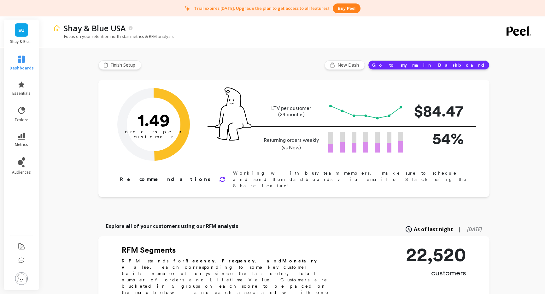
click at [453, 66] on button "Go to my main Dashboard" at bounding box center [428, 64] width 121 height 9
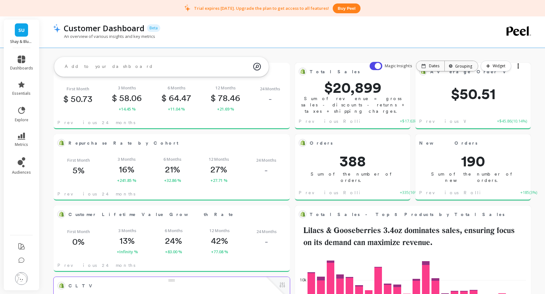
scroll to position [56, 0]
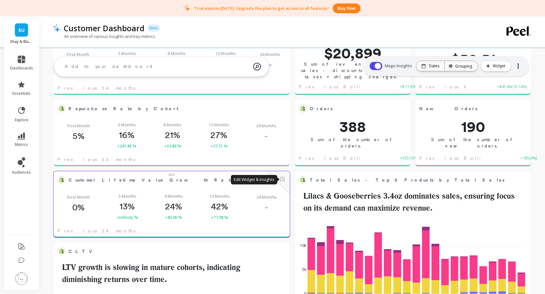
click at [281, 178] on button at bounding box center [282, 179] width 8 height 9
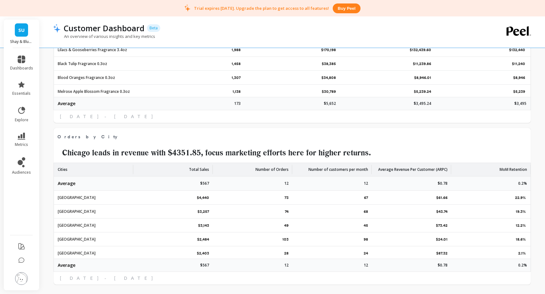
scroll to position [1132, 0]
